Goal: Complete application form

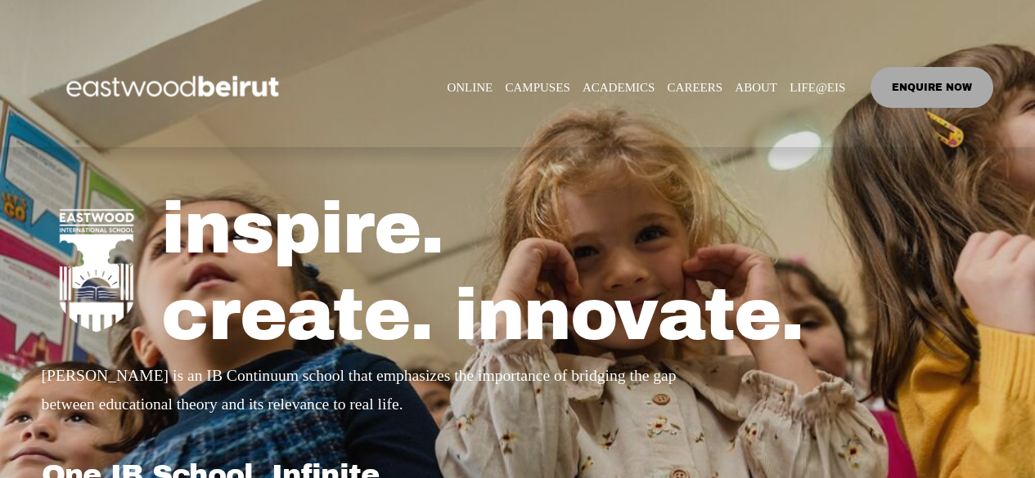
select select "**"
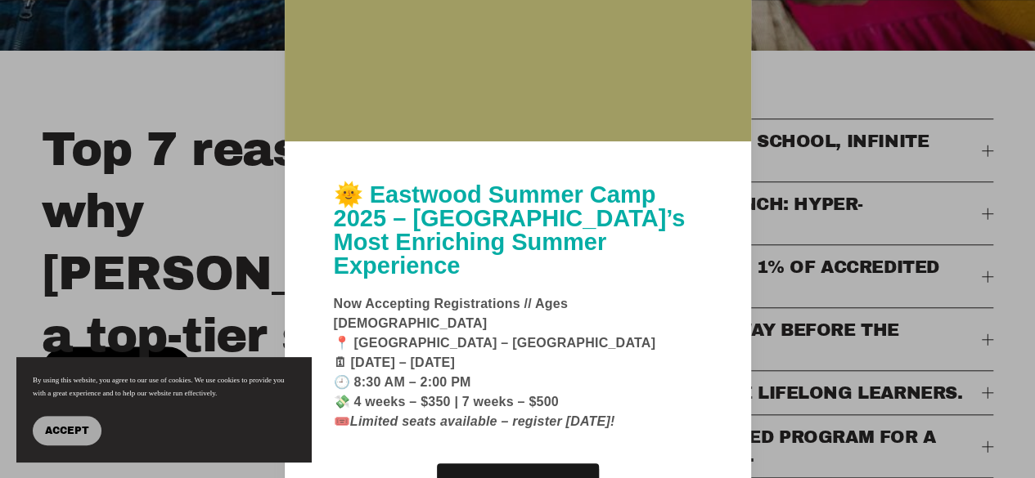
scroll to position [736, 0]
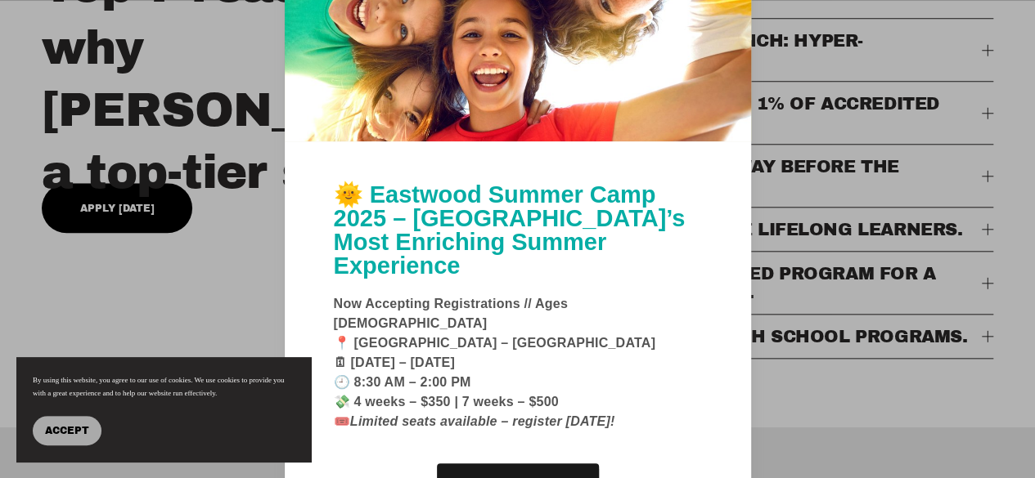
click at [968, 458] on div at bounding box center [517, 239] width 1035 height 478
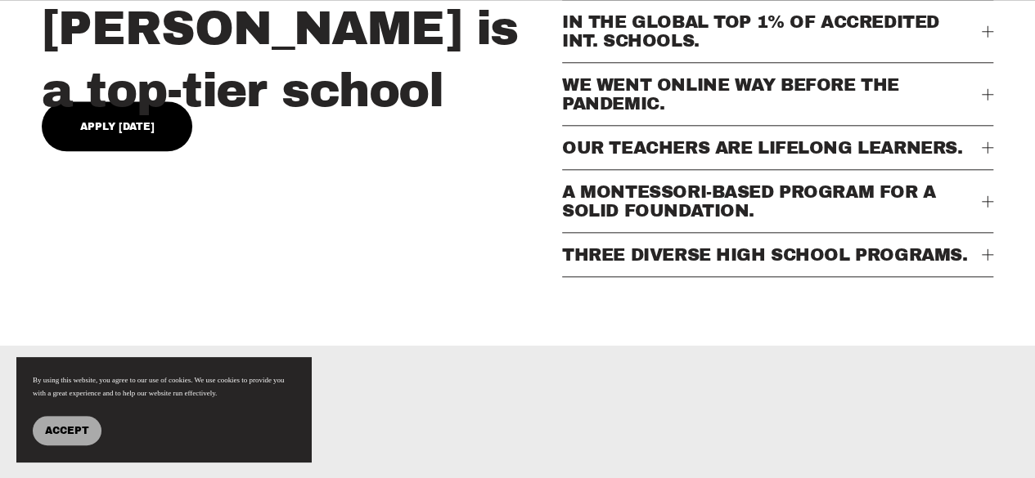
scroll to position [654, 0]
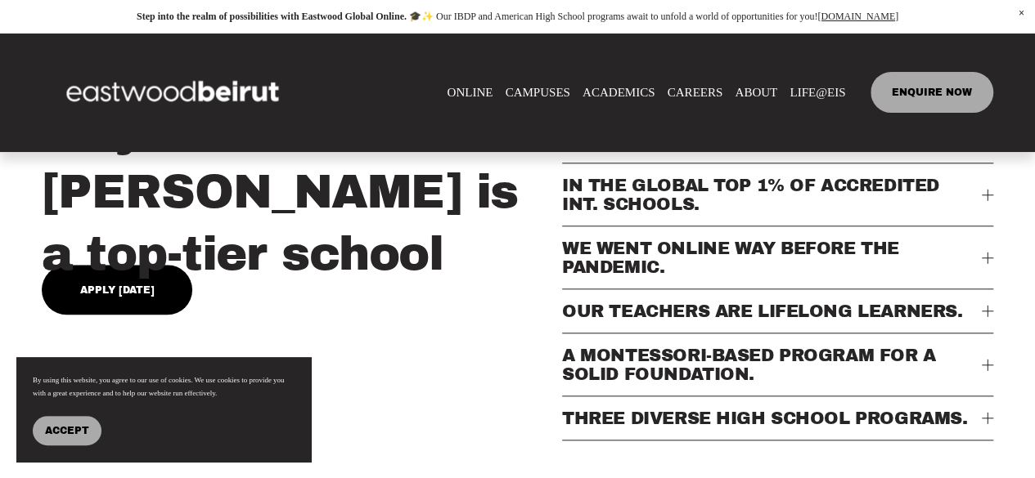
click at [105, 274] on link "Apply [DATE]" at bounding box center [117, 290] width 151 height 50
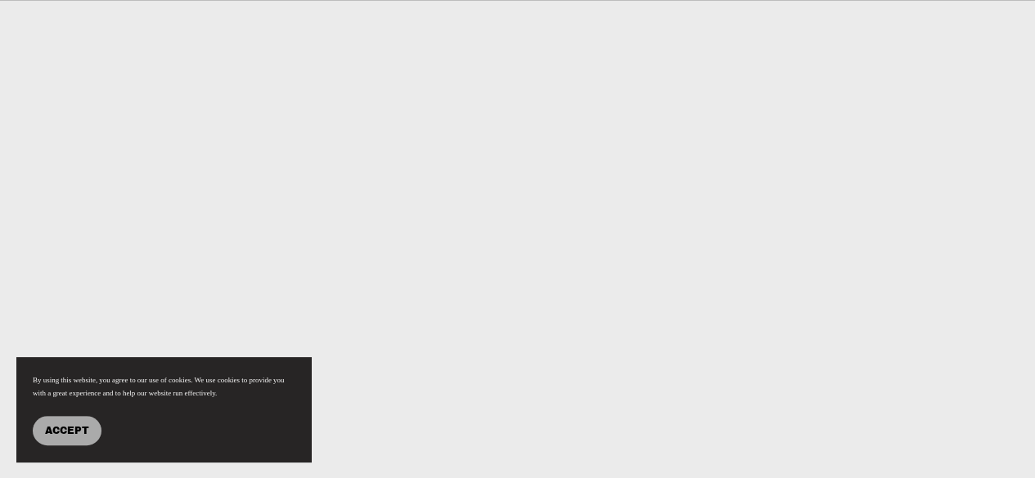
scroll to position [757, 0]
click at [71, 428] on span "Accept" at bounding box center [67, 430] width 44 height 11
